Goal: Check status

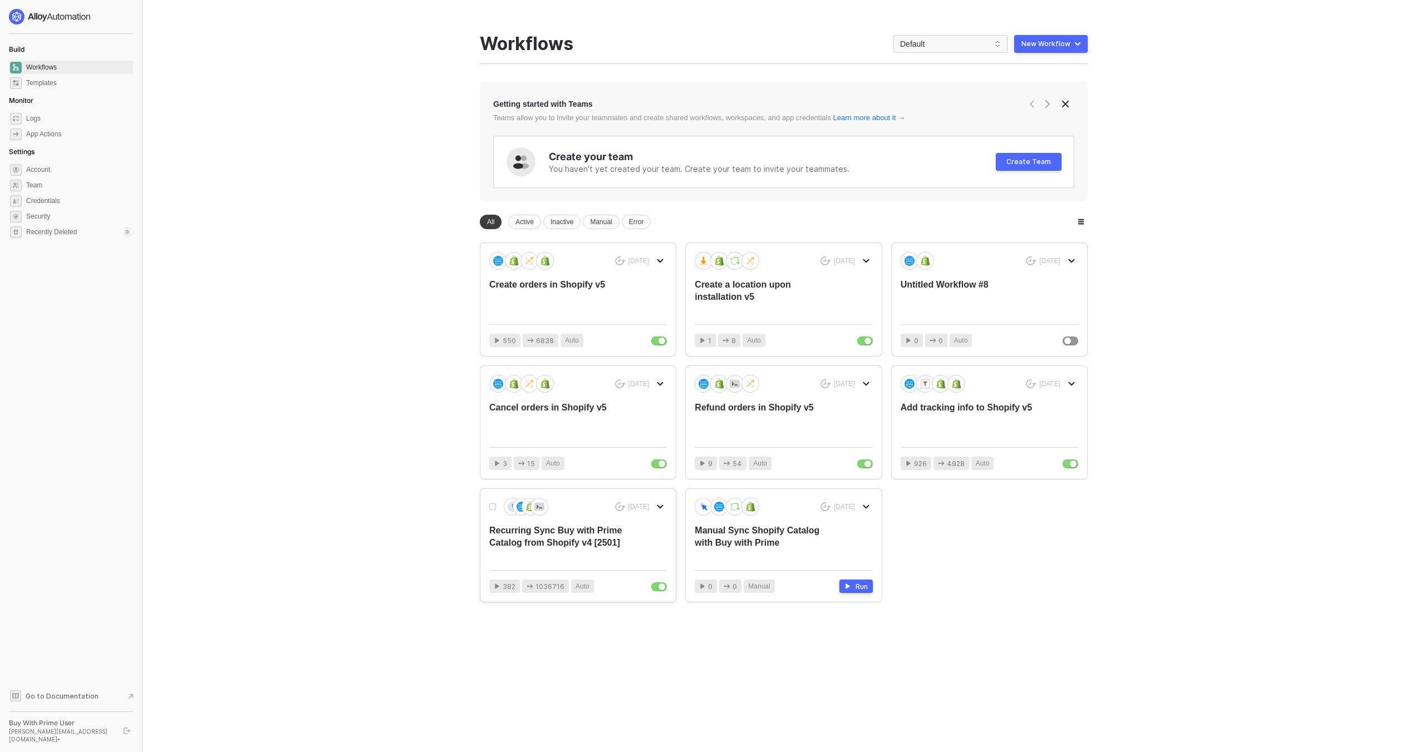
click at [599, 534] on div "Recurring Sync Buy with Prime Catalog from Shopify v4 [2501]" at bounding box center [560, 543] width 142 height 37
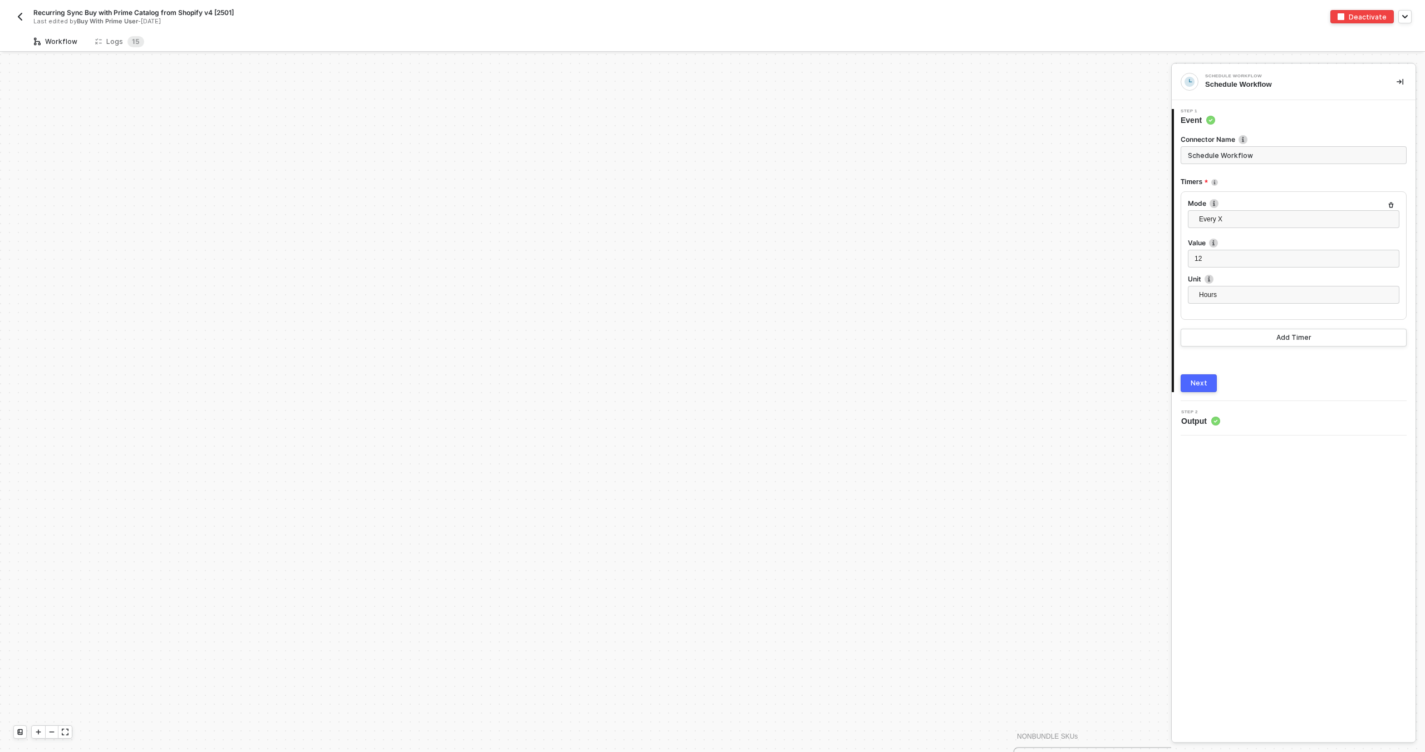
scroll to position [1191, 0]
click at [127, 42] on sup "1 5" at bounding box center [135, 41] width 17 height 11
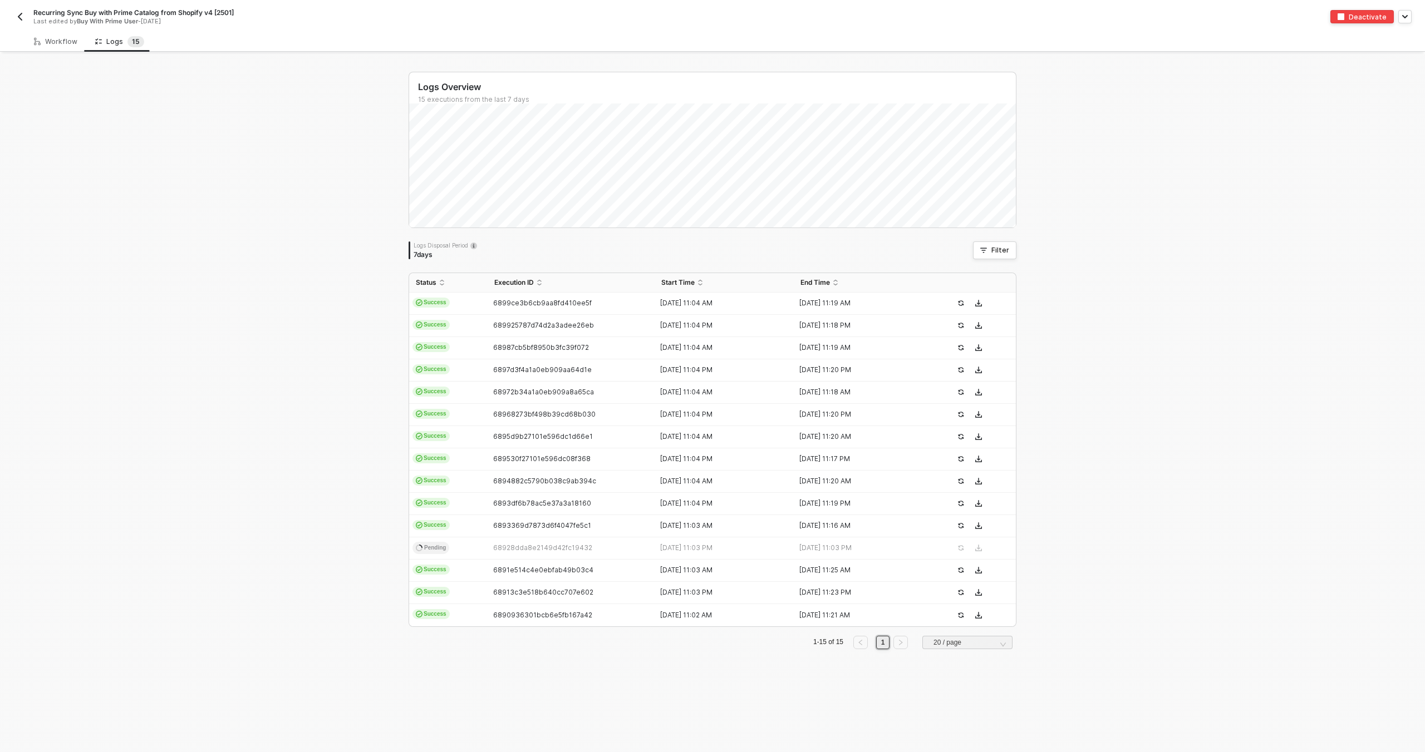
click at [905, 628] on div "Status Execution ID Start Time End Time Success 6899ce3b6cb9aa8fd410ee5f 11 Aug…" at bounding box center [712, 461] width 608 height 377
click at [26, 22] on button "button" at bounding box center [19, 16] width 13 height 13
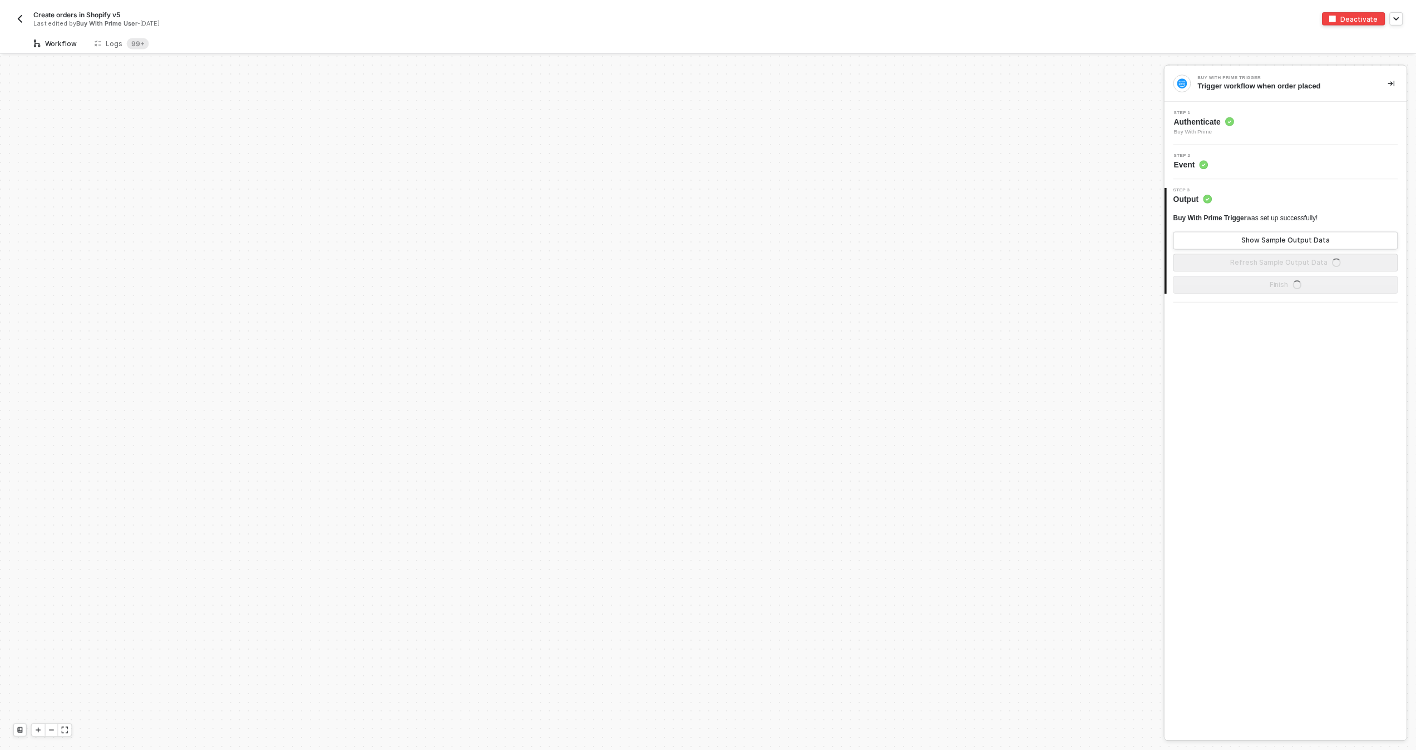
scroll to position [536, 0]
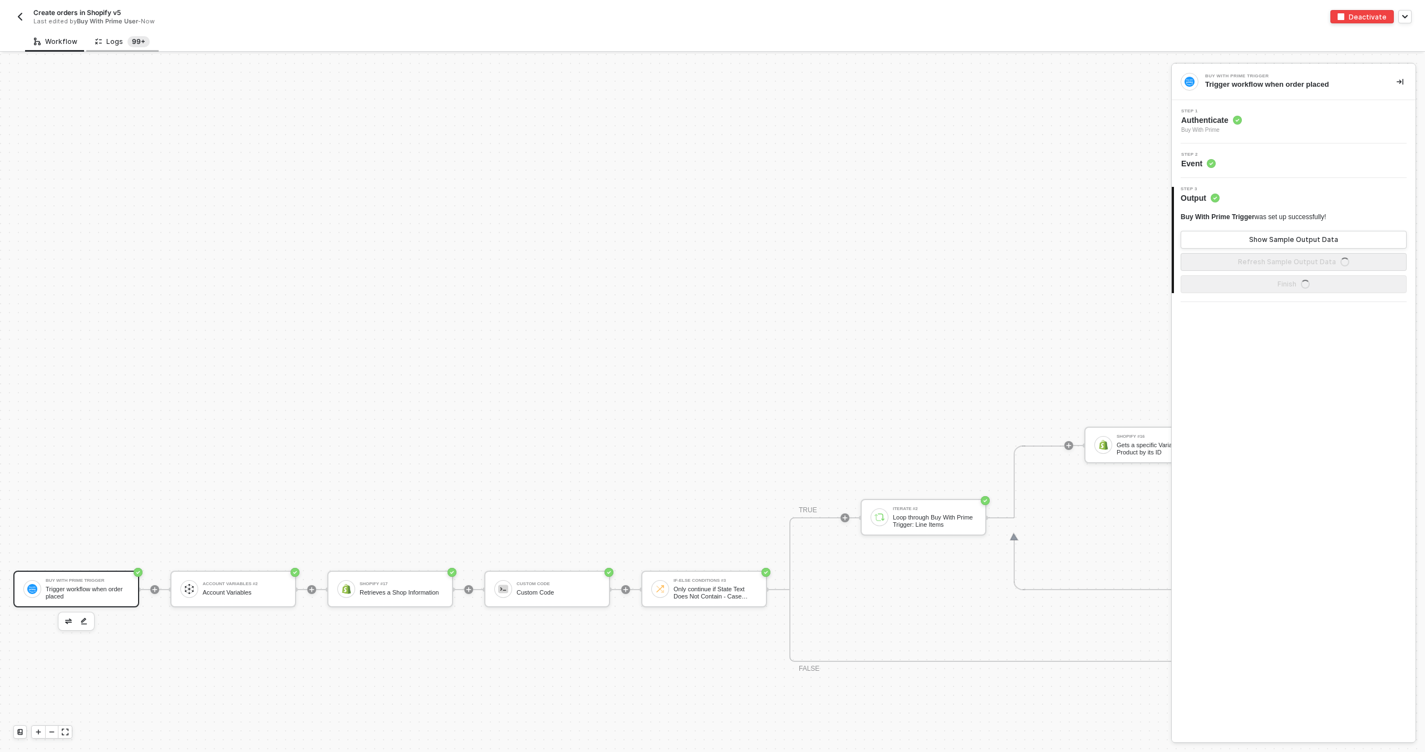
click at [133, 44] on sup "99+" at bounding box center [138, 41] width 22 height 11
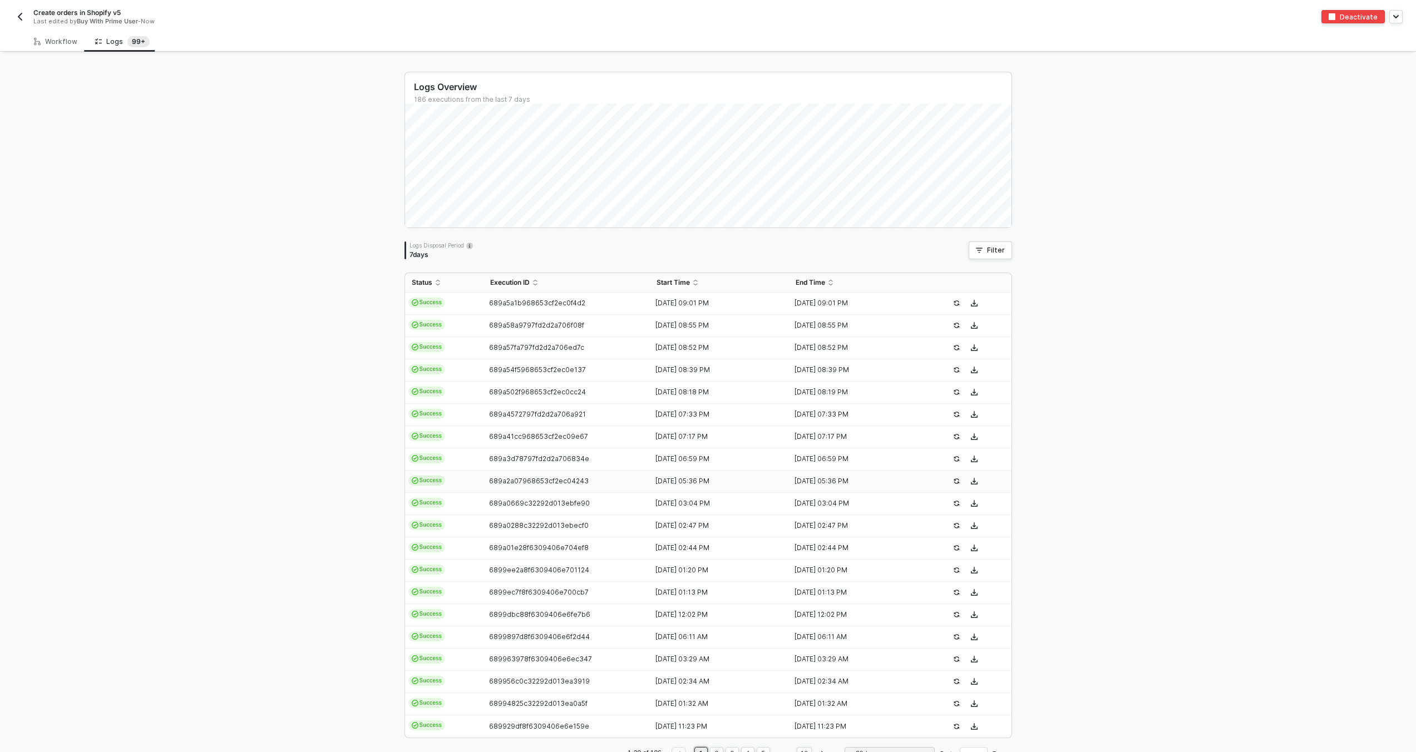
scroll to position [35, 0]
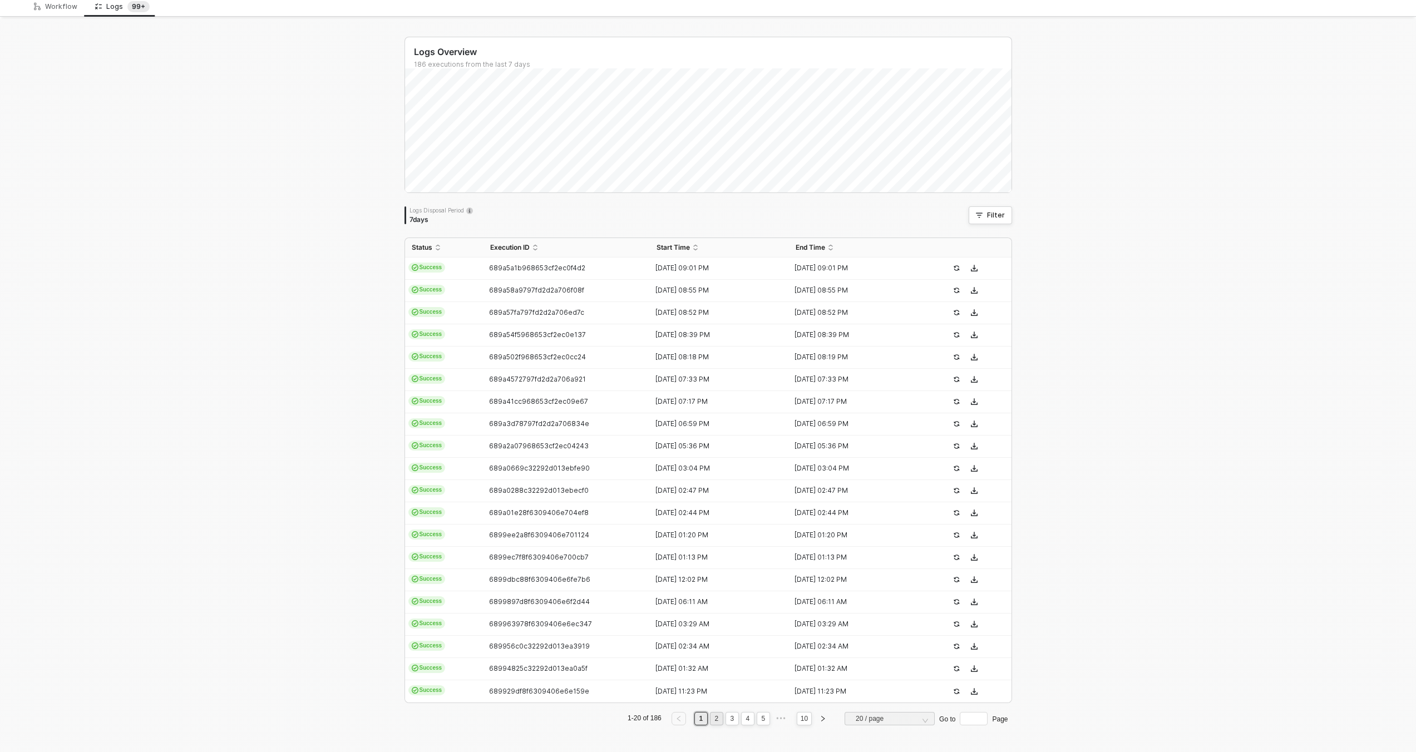
click at [714, 716] on link "2" at bounding box center [716, 719] width 11 height 12
click at [728, 718] on link "3" at bounding box center [732, 719] width 11 height 12
click at [742, 719] on link "4" at bounding box center [747, 719] width 11 height 12
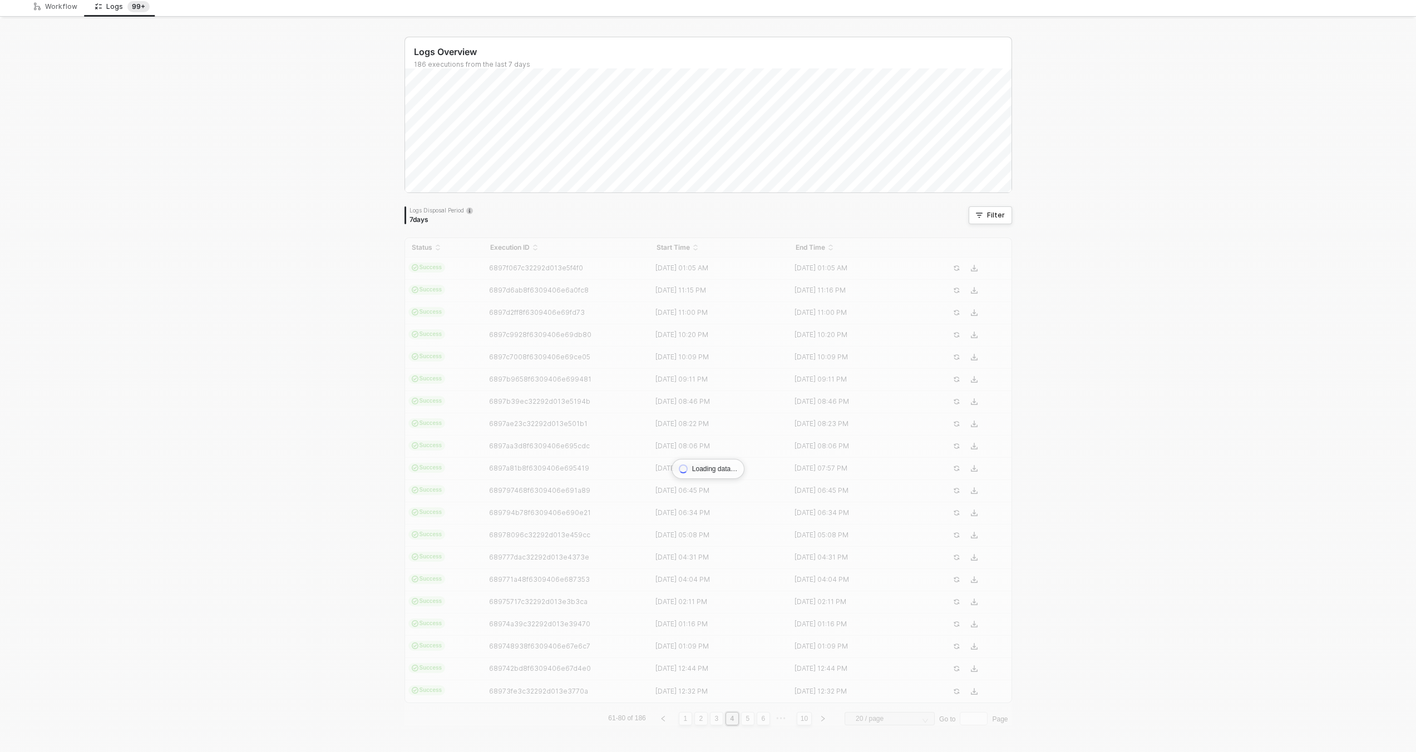
click at [759, 721] on div "Status Execution ID Start Time End Time Success 6897f067c32292d013e5f4f0 [DATE]…" at bounding box center [709, 482] width 608 height 488
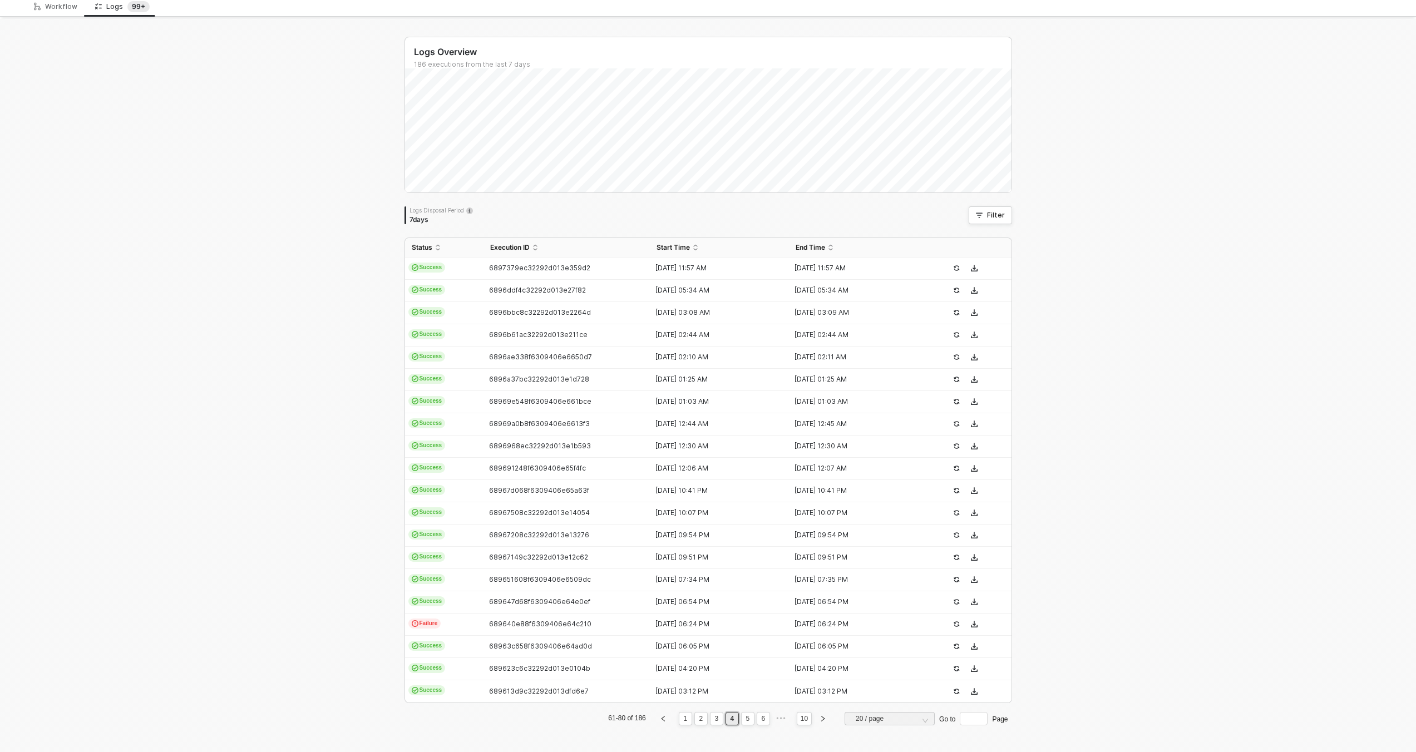
scroll to position [0, 0]
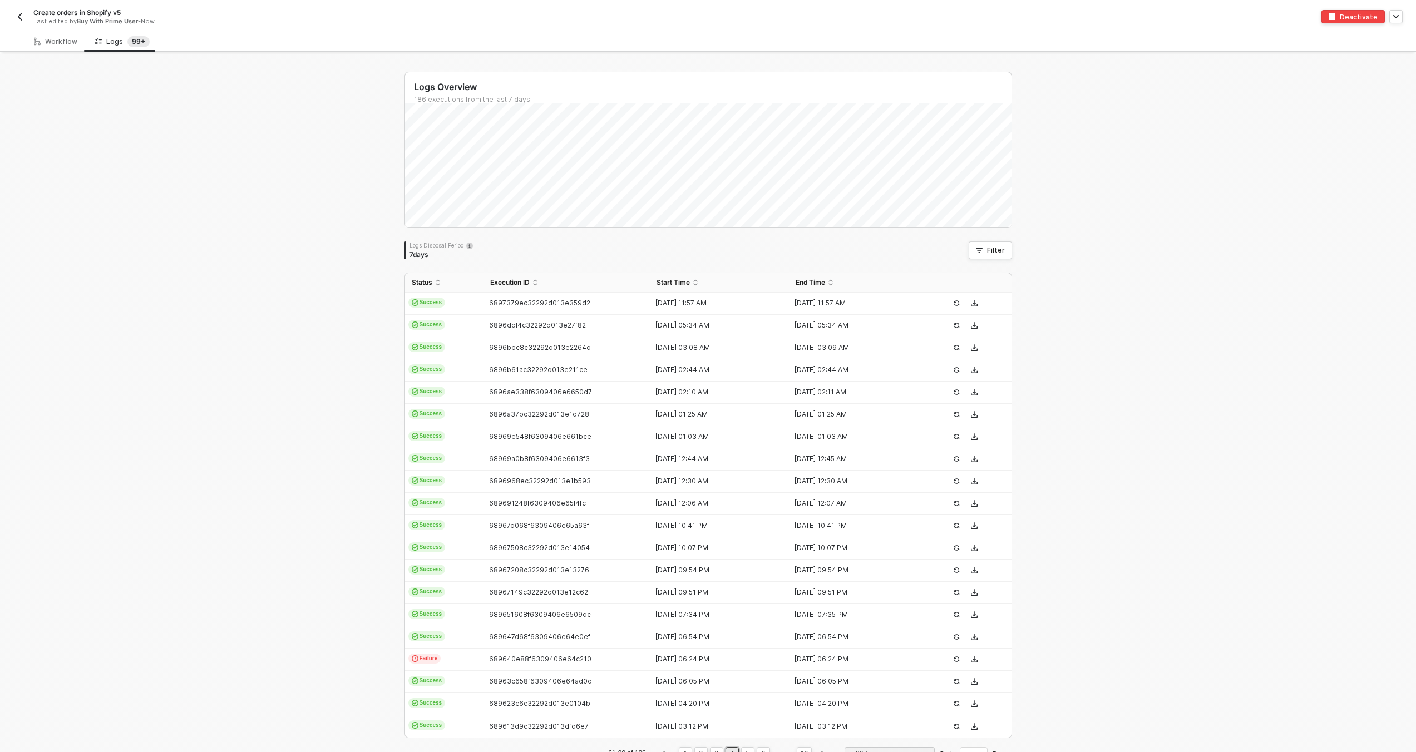
click at [21, 17] on img "button" at bounding box center [20, 16] width 9 height 9
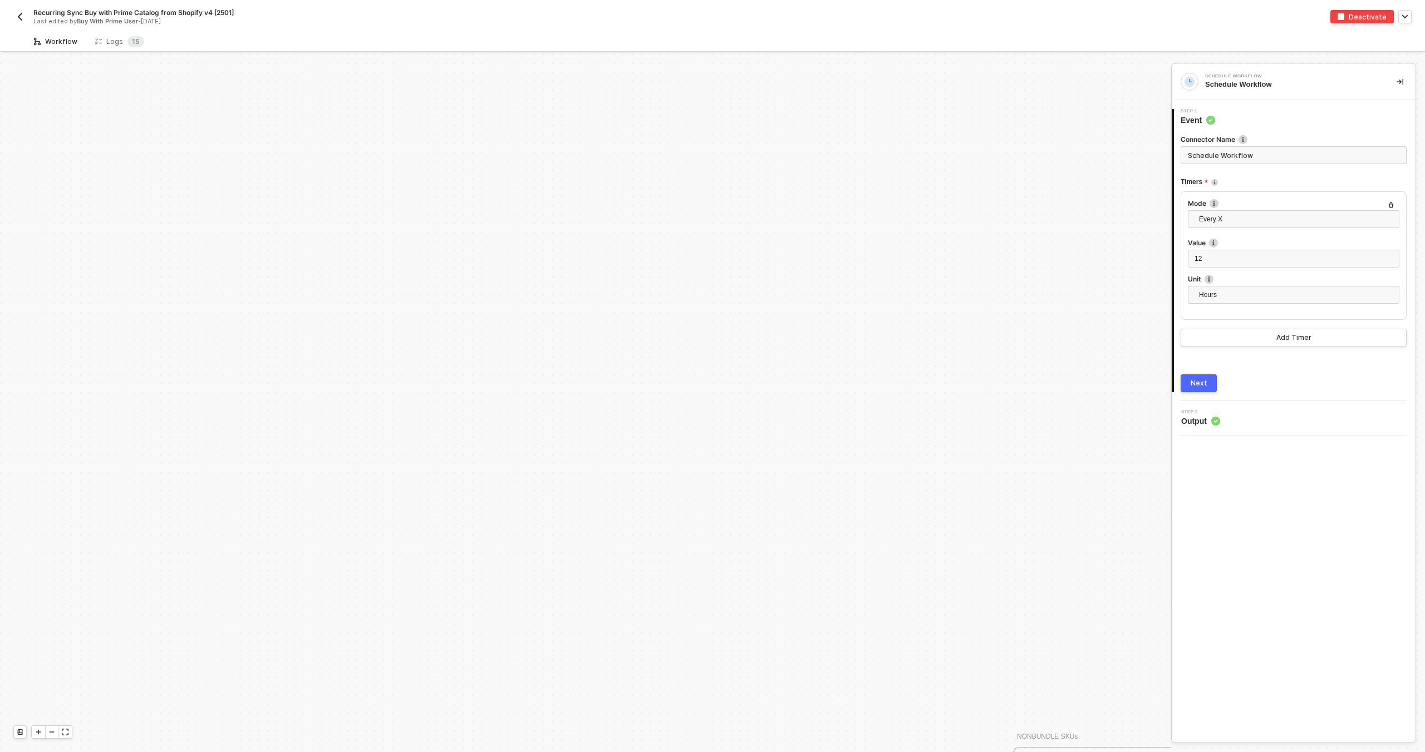
scroll to position [1191, 0]
click at [121, 37] on div "Logs 1 5" at bounding box center [119, 41] width 49 height 11
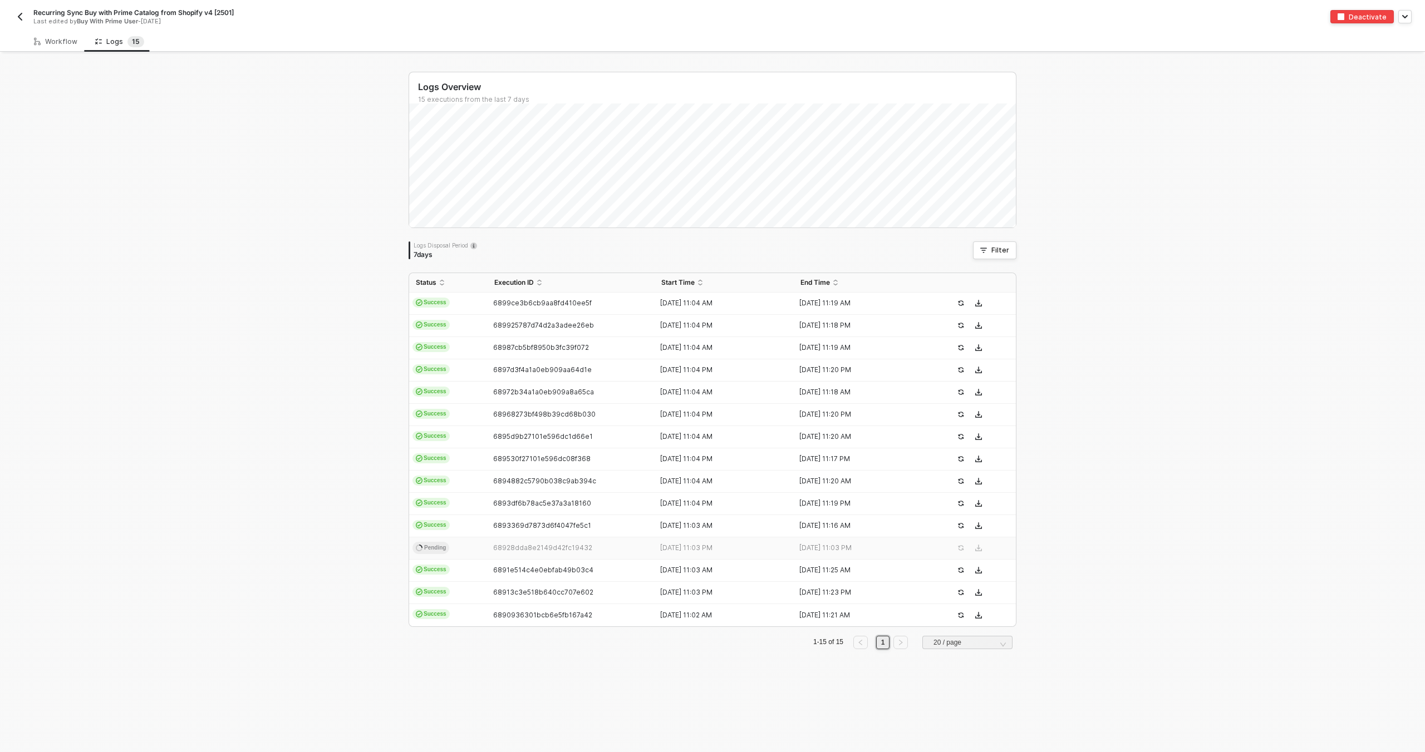
click at [566, 556] on td "68928dda8e2149d42fc19432" at bounding box center [571, 549] width 167 height 22
click at [574, 550] on span "68928dda8e2149d42fc19432" at bounding box center [542, 548] width 99 height 8
